Goal: Information Seeking & Learning: Check status

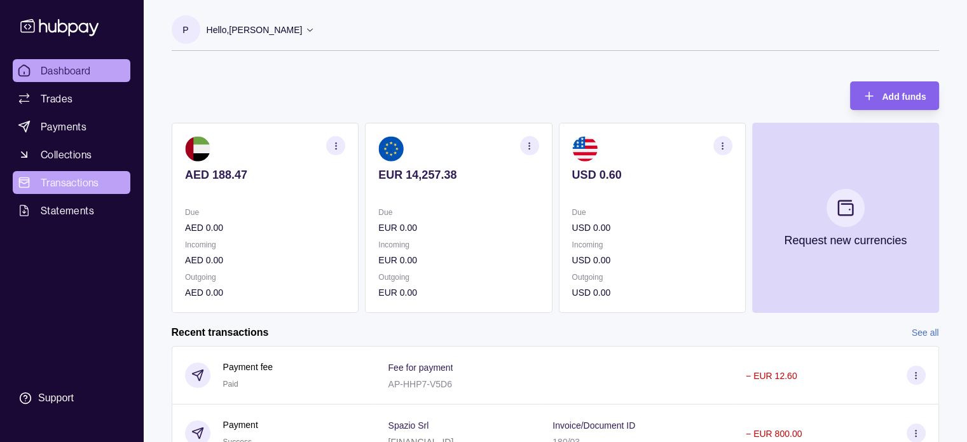
click at [55, 191] on link "Transactions" at bounding box center [72, 182] width 118 height 23
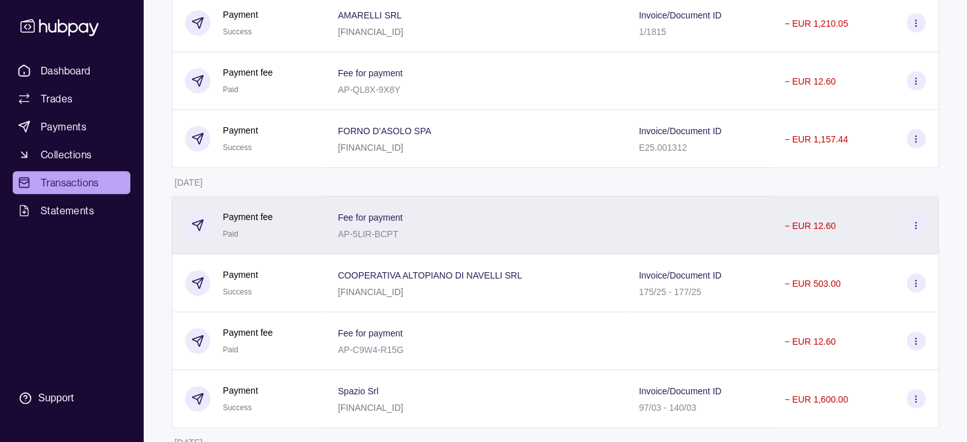
scroll to position [699, 0]
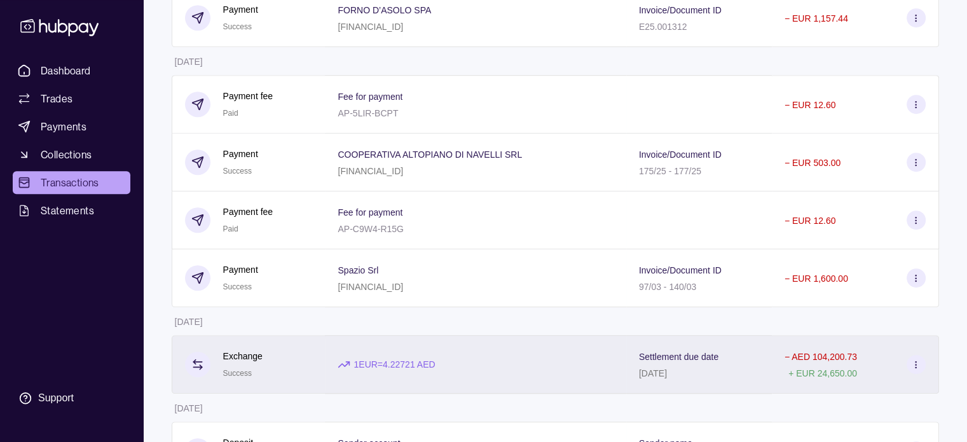
click at [358, 364] on p "1 EUR = 4.22721 AED" at bounding box center [394, 364] width 81 height 14
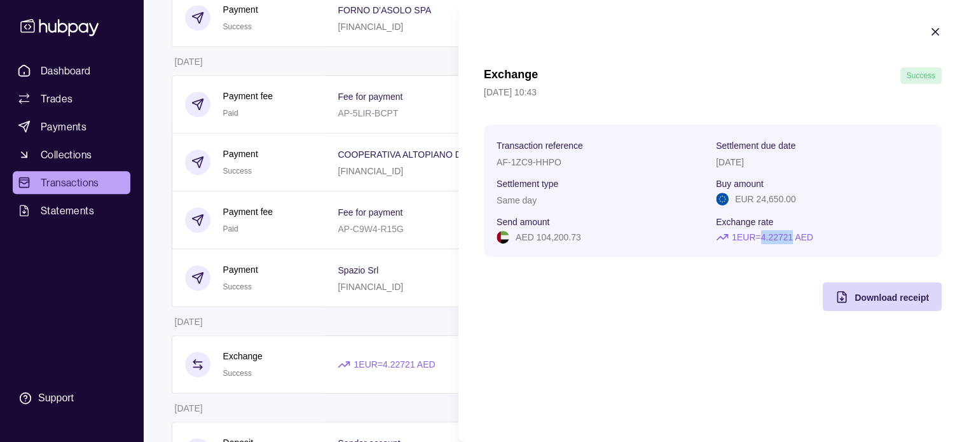
drag, startPoint x: 769, startPoint y: 235, endPoint x: 799, endPoint y: 237, distance: 29.9
click at [799, 237] on p "1 EUR = 4.22721 AED" at bounding box center [772, 237] width 81 height 14
copy p "4.22721"
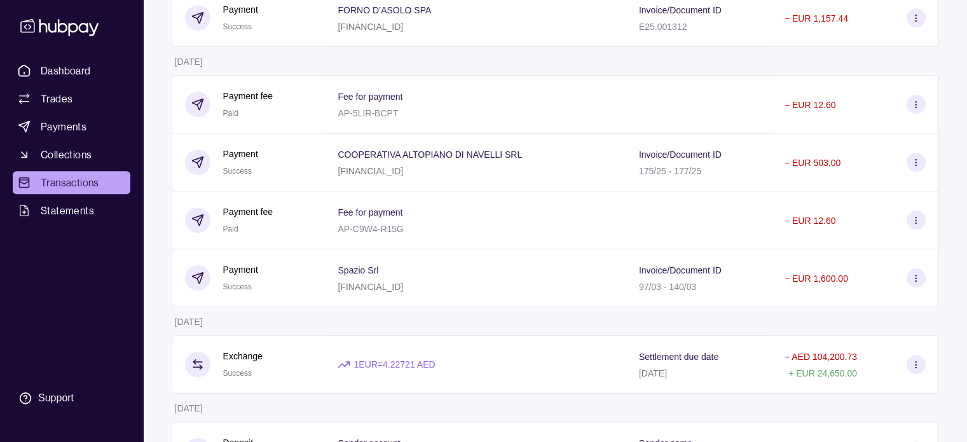
click at [401, 333] on html "Dashboard Trades Payments Collections Transactions Statements Support P Hello, …" at bounding box center [483, 33] width 967 height 1465
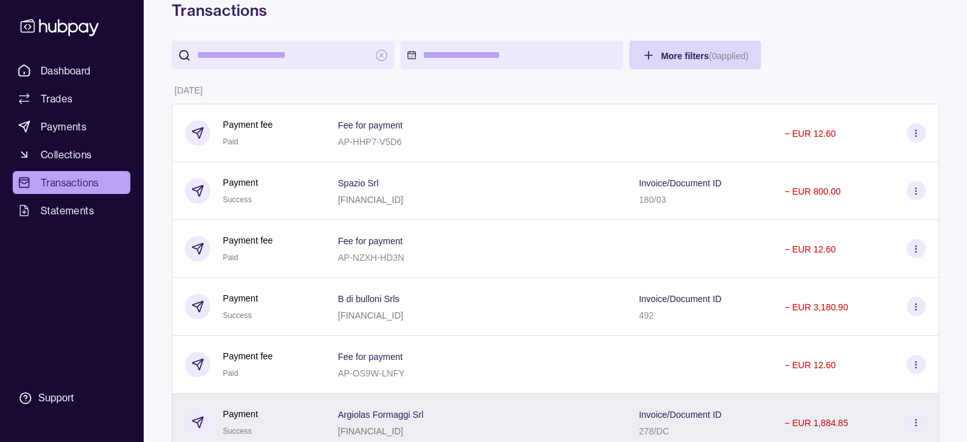
scroll to position [64, 0]
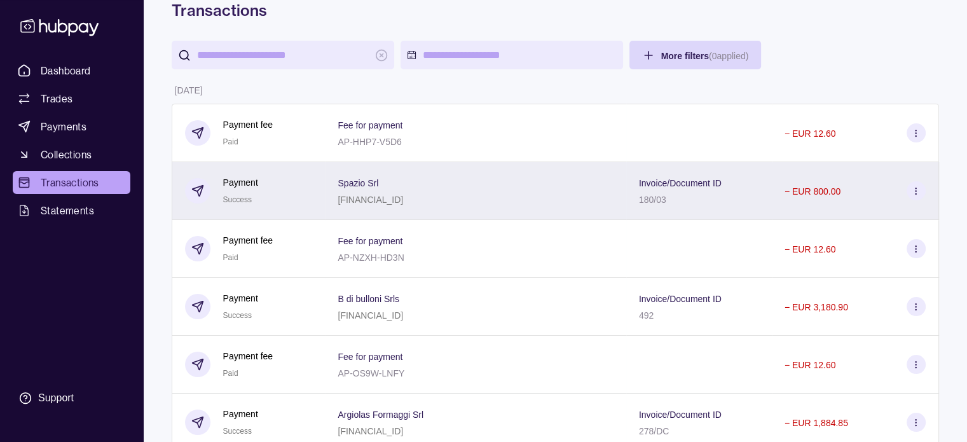
click at [284, 193] on div "Payment Success" at bounding box center [249, 191] width 128 height 31
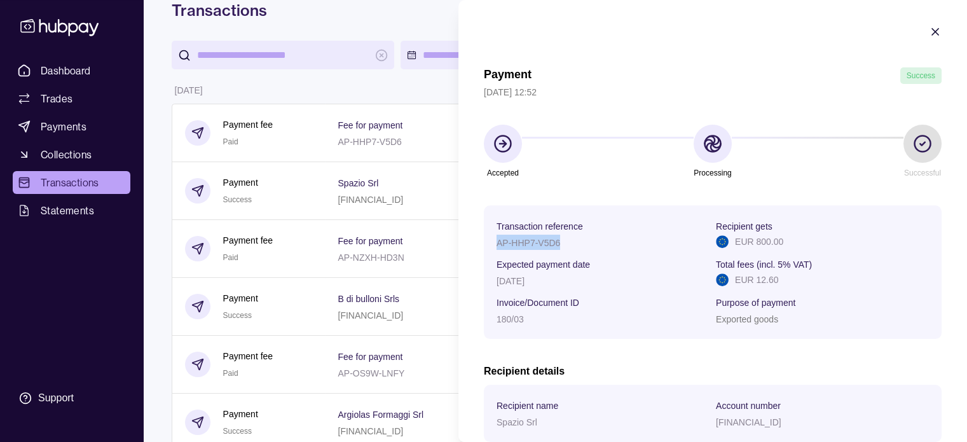
drag, startPoint x: 497, startPoint y: 240, endPoint x: 561, endPoint y: 243, distance: 63.6
click at [561, 243] on div "AP-HHP7-V5D6" at bounding box center [603, 242] width 213 height 15
copy p "AP-HHP7-V5D6"
click at [929, 34] on icon "button" at bounding box center [935, 31] width 13 height 13
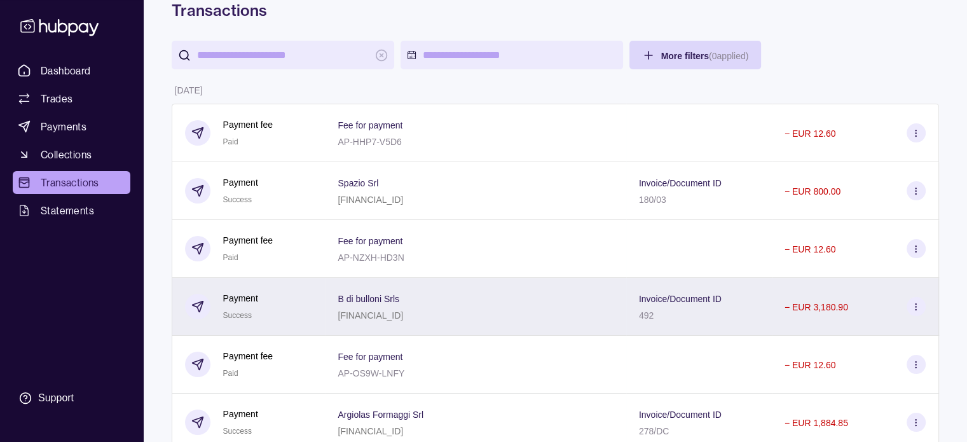
click at [364, 299] on p "B di bulloni Srls" at bounding box center [369, 299] width 62 height 10
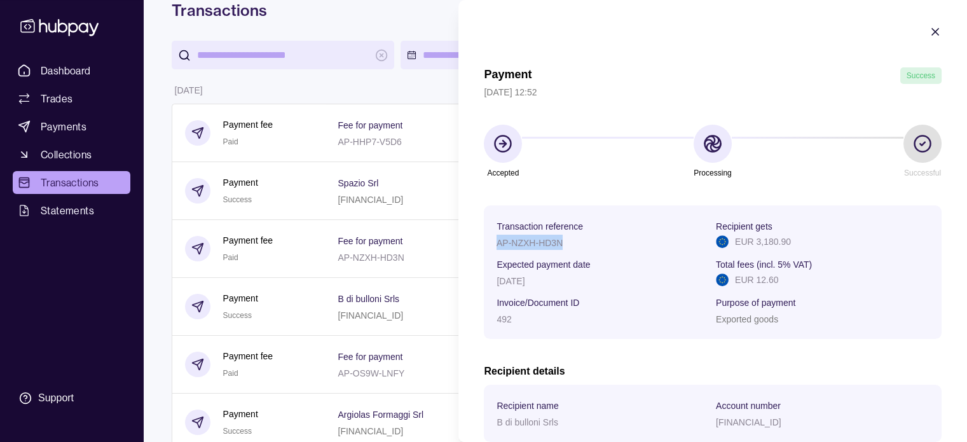
drag, startPoint x: 497, startPoint y: 244, endPoint x: 561, endPoint y: 242, distance: 64.9
click at [561, 242] on p "AP-NZXH-HD3N" at bounding box center [530, 243] width 66 height 10
copy p "AP-NZXH-HD3N"
click at [929, 36] on icon "button" at bounding box center [935, 31] width 13 height 13
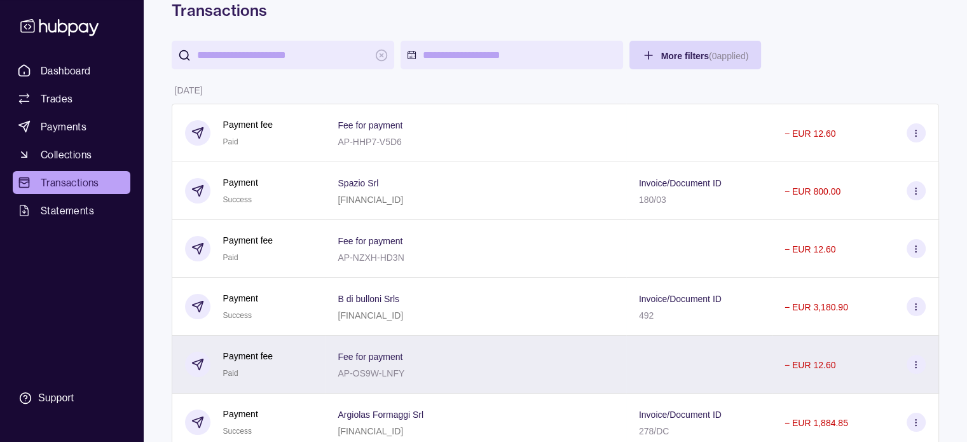
scroll to position [127, 0]
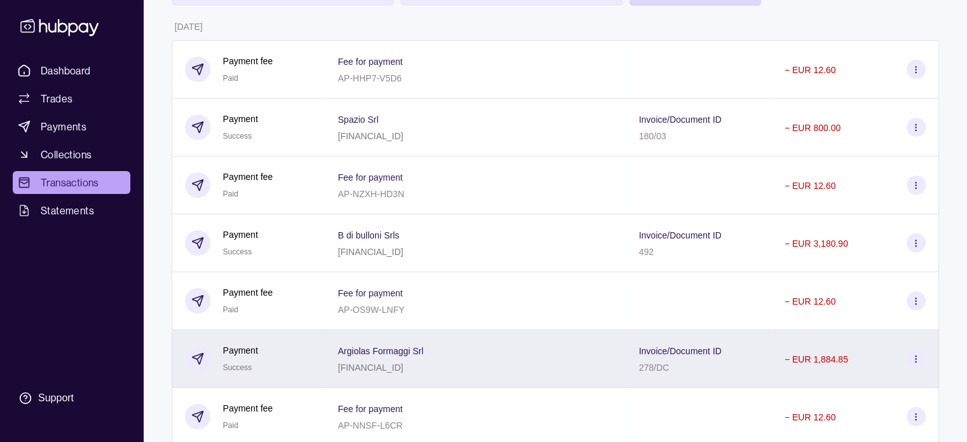
click at [376, 356] on p "Argiolas Formaggi Srl" at bounding box center [381, 351] width 86 height 10
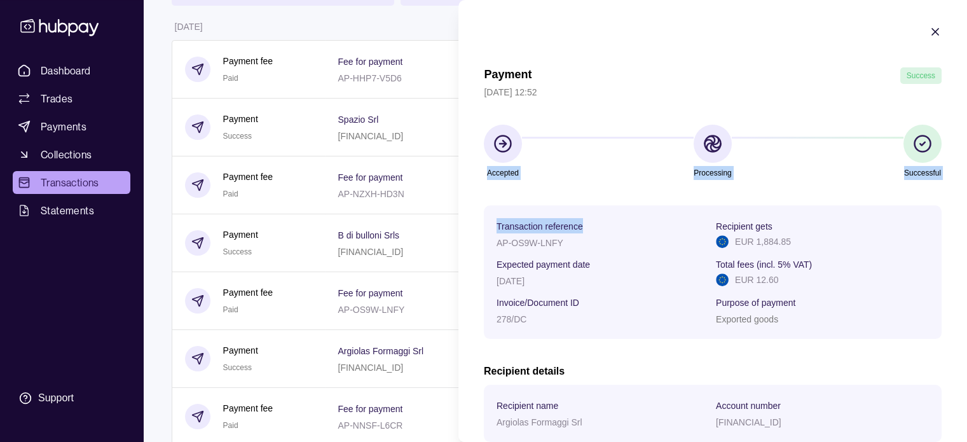
drag, startPoint x: 496, startPoint y: 161, endPoint x: 520, endPoint y: 165, distance: 24.5
click at [520, 165] on div "Payment Success [DATE] 12:52 Accepted Processing Successful Transaction referen…" at bounding box center [713, 423] width 458 height 712
click at [533, 249] on div "AP-OS9W-LNFY" at bounding box center [603, 242] width 213 height 15
drag, startPoint x: 498, startPoint y: 238, endPoint x: 567, endPoint y: 243, distance: 69.5
click at [567, 243] on div "AP-OS9W-LNFY" at bounding box center [603, 242] width 213 height 15
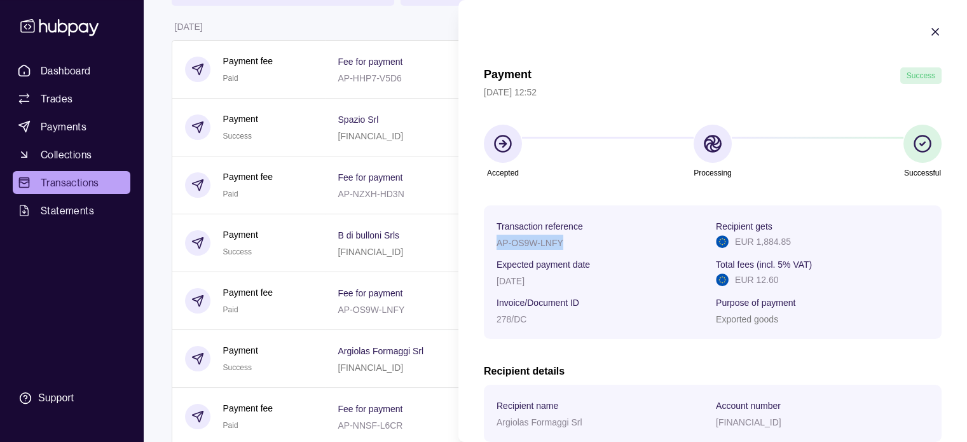
copy p "AP-OS9W-LNFY"
click at [932, 32] on icon "button" at bounding box center [935, 32] width 6 height 6
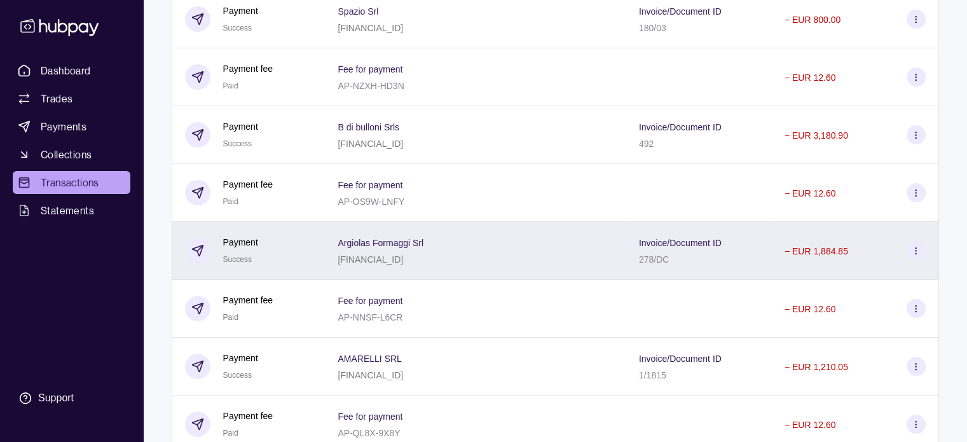
scroll to position [254, 0]
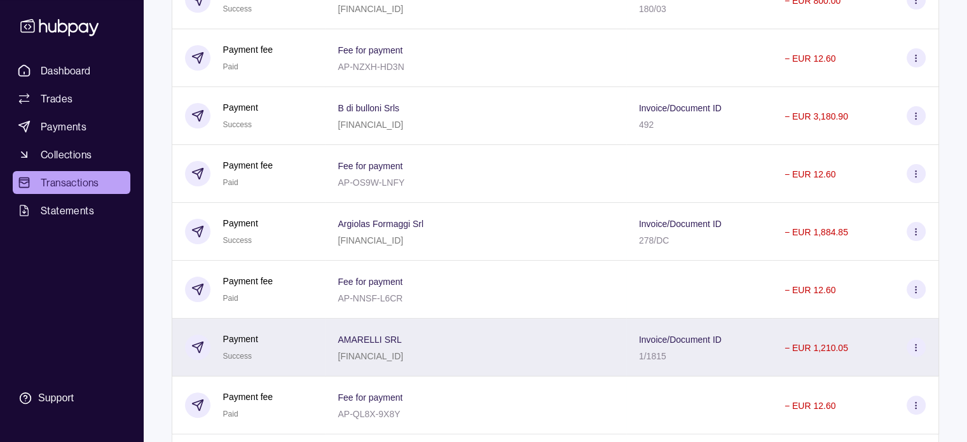
click at [384, 350] on div "AMARELLI SRL [FINANCIAL_ID]" at bounding box center [370, 347] width 65 height 32
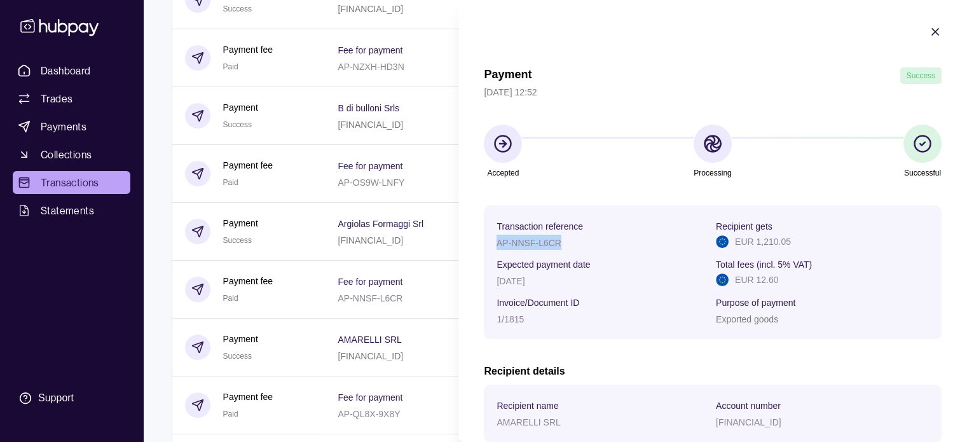
drag, startPoint x: 497, startPoint y: 240, endPoint x: 560, endPoint y: 246, distance: 63.2
click at [560, 246] on p "AP-NNSF-L6CR" at bounding box center [529, 243] width 65 height 10
copy p "AP-NNSF-L6CR"
click at [929, 37] on icon "button" at bounding box center [935, 31] width 13 height 13
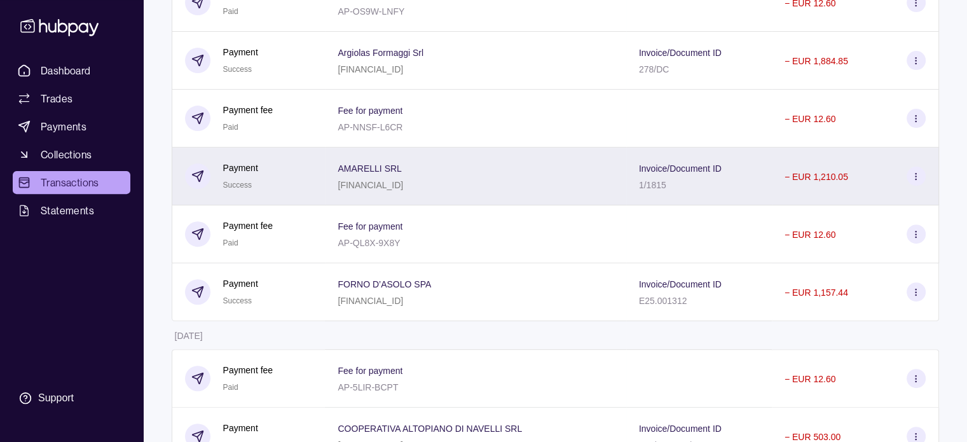
scroll to position [445, 0]
